Goal: Find specific page/section: Find specific page/section

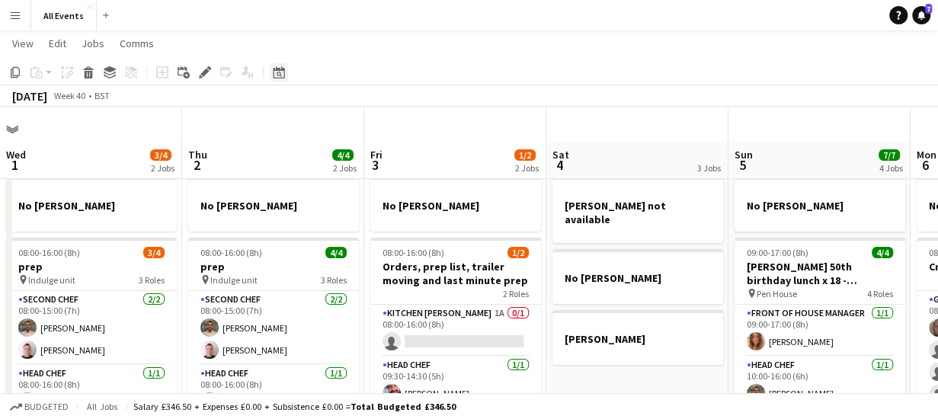
scroll to position [0, 524]
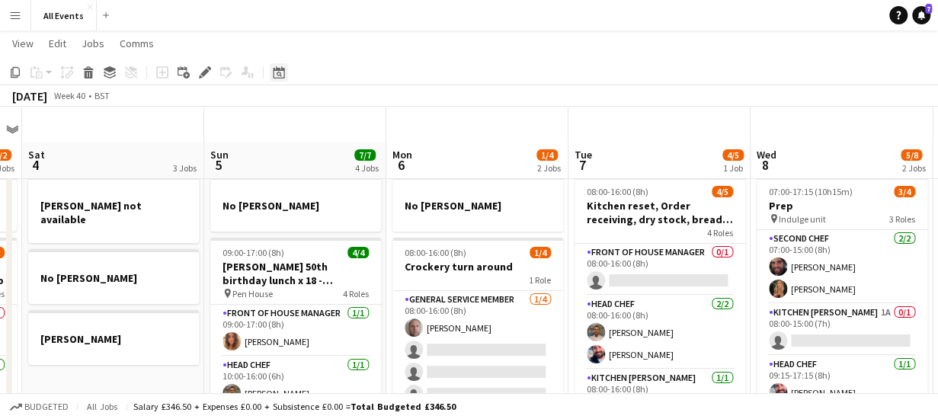
click at [285, 72] on div "Date picker" at bounding box center [279, 72] width 18 height 18
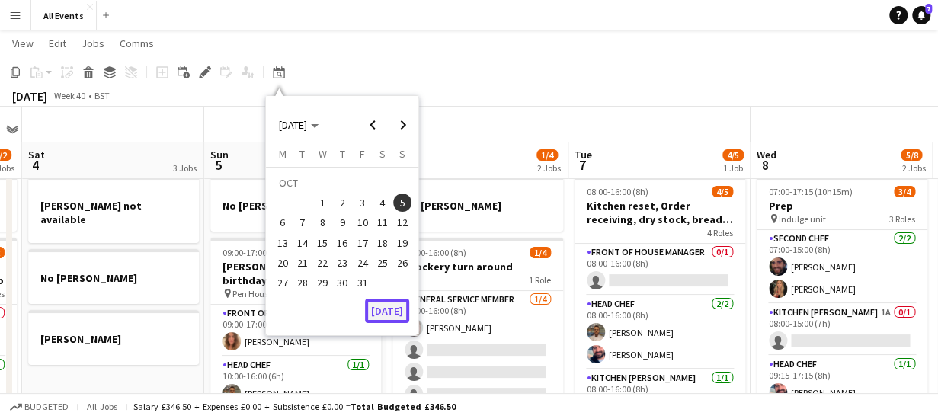
click at [390, 306] on button "[DATE]" at bounding box center [387, 311] width 44 height 24
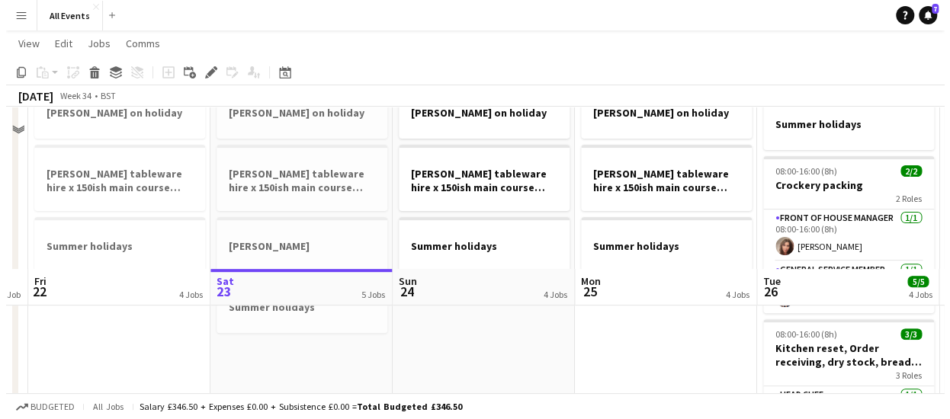
scroll to position [0, 0]
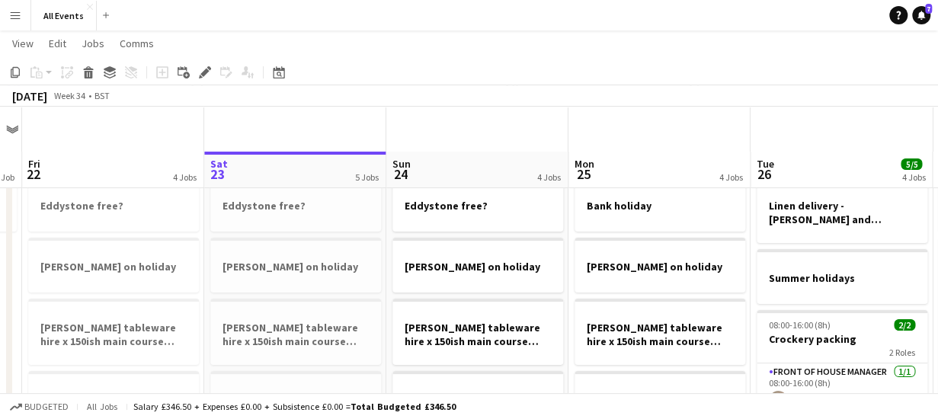
click at [403, 97] on div "[DATE] Week 34 • BST" at bounding box center [469, 95] width 938 height 21
click at [64, 19] on button "All Events Close" at bounding box center [64, 16] width 66 height 30
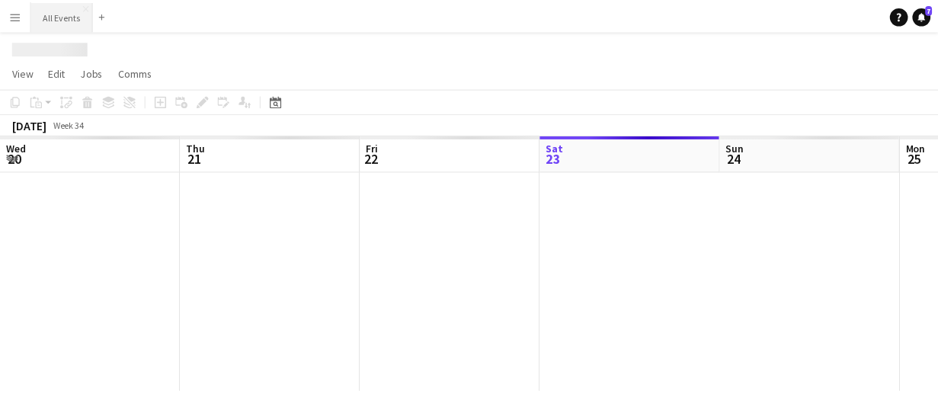
scroll to position [0, 364]
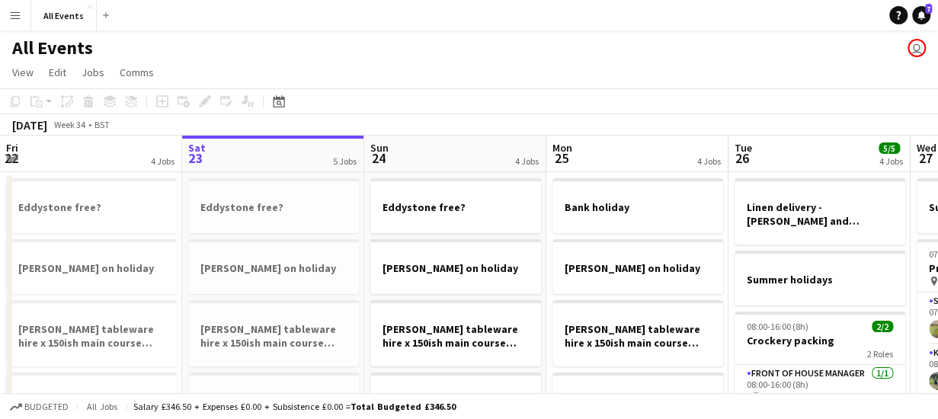
click at [428, 150] on app-board-header-date "Sun 24 4 Jobs" at bounding box center [455, 154] width 182 height 37
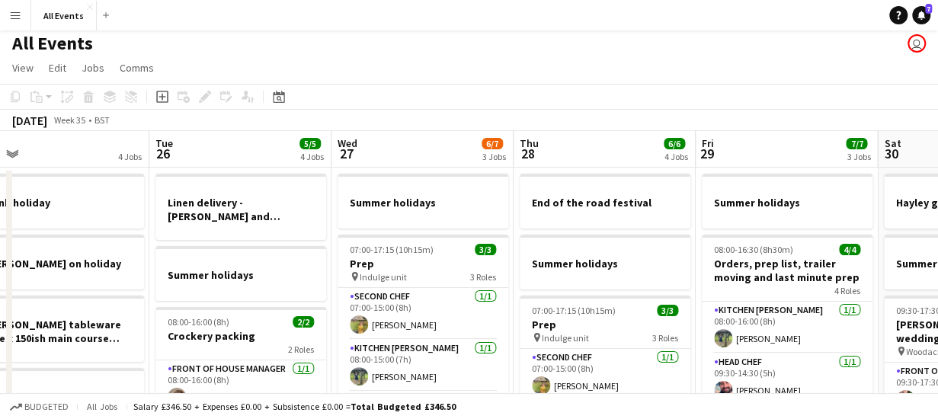
scroll to position [0, 0]
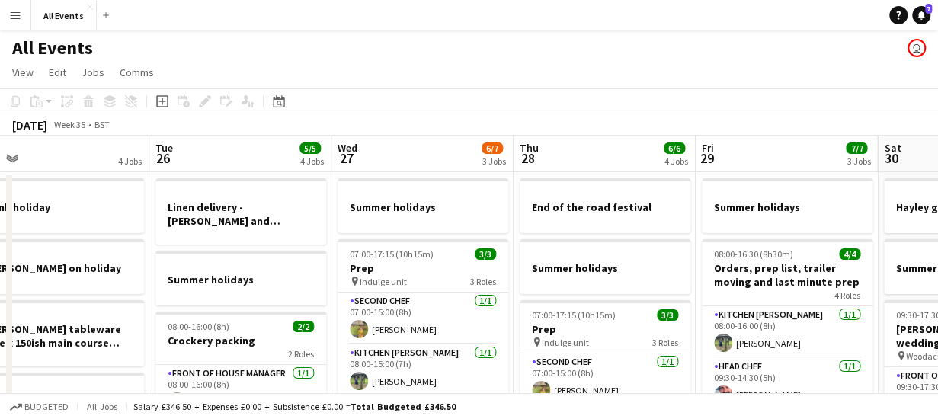
click at [604, 149] on app-board-header-date "Thu 28 6/6 4 Jobs" at bounding box center [605, 154] width 182 height 37
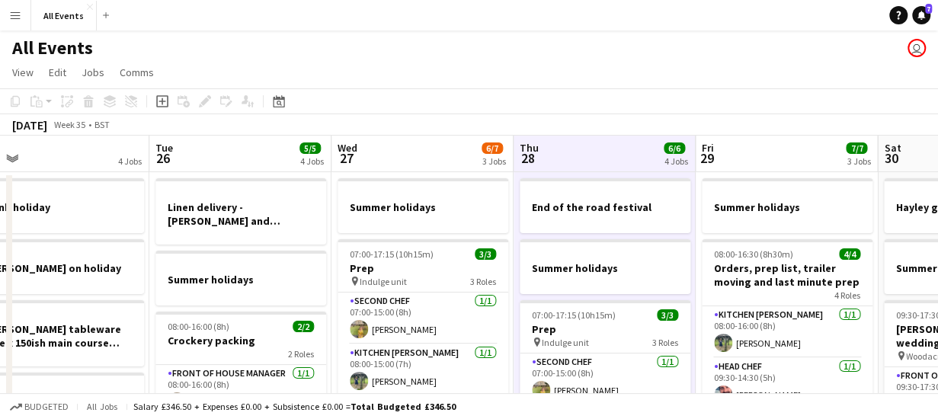
click at [776, 156] on app-board-header-date "Fri 29 7/7 3 Jobs" at bounding box center [787, 154] width 182 height 37
